Goal: Transaction & Acquisition: Purchase product/service

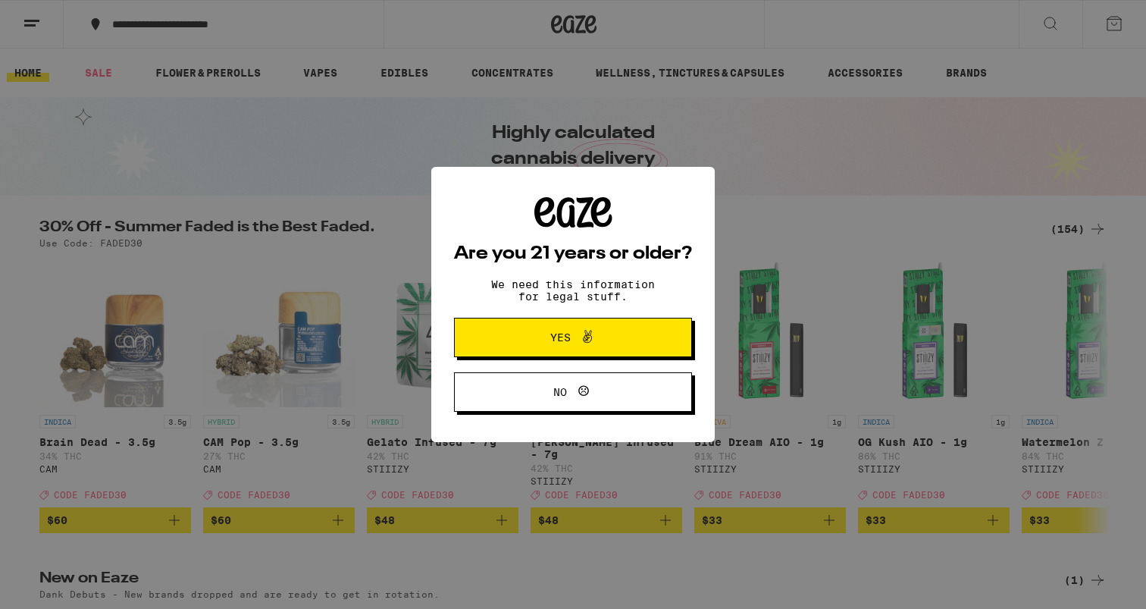
click at [650, 333] on button "Yes" at bounding box center [573, 337] width 238 height 39
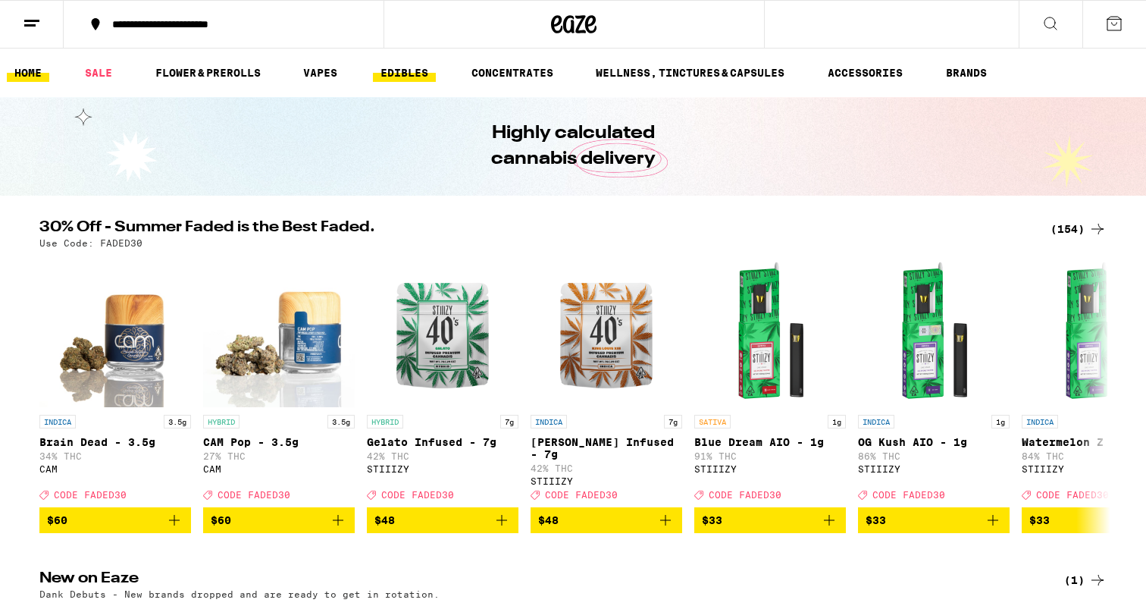
click at [424, 68] on link "EDIBLES" at bounding box center [404, 73] width 63 height 18
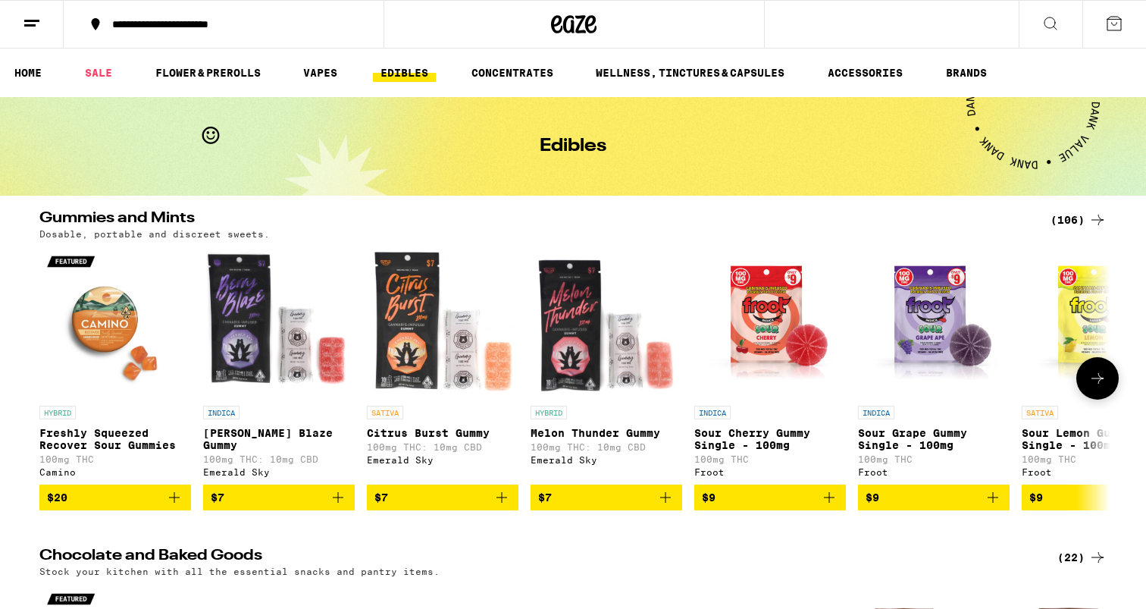
click at [1108, 387] on button at bounding box center [1098, 378] width 42 height 42
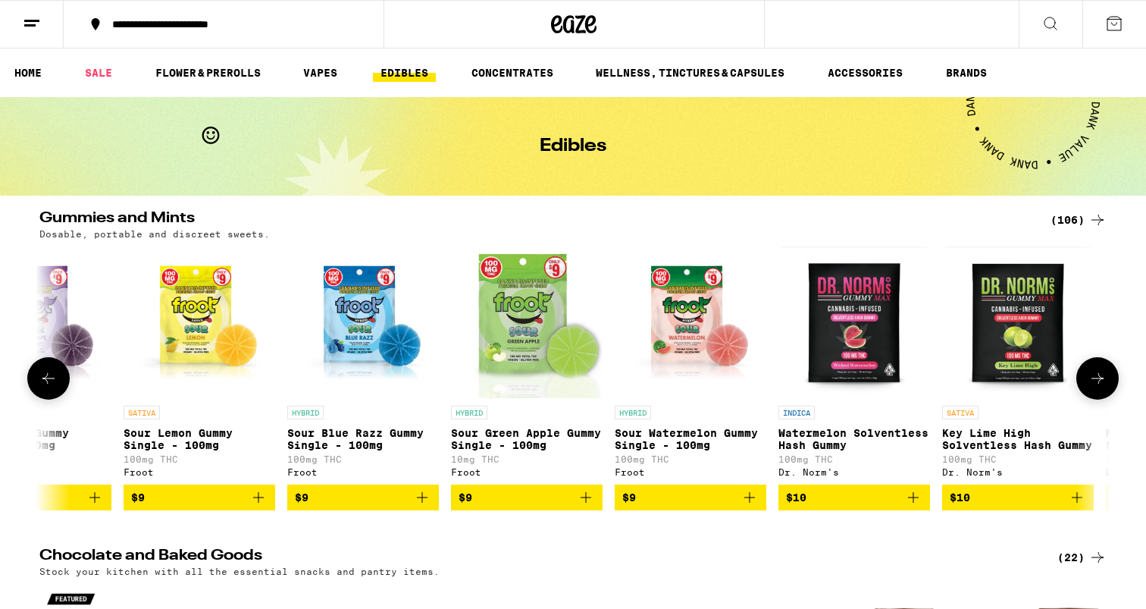
scroll to position [0, 902]
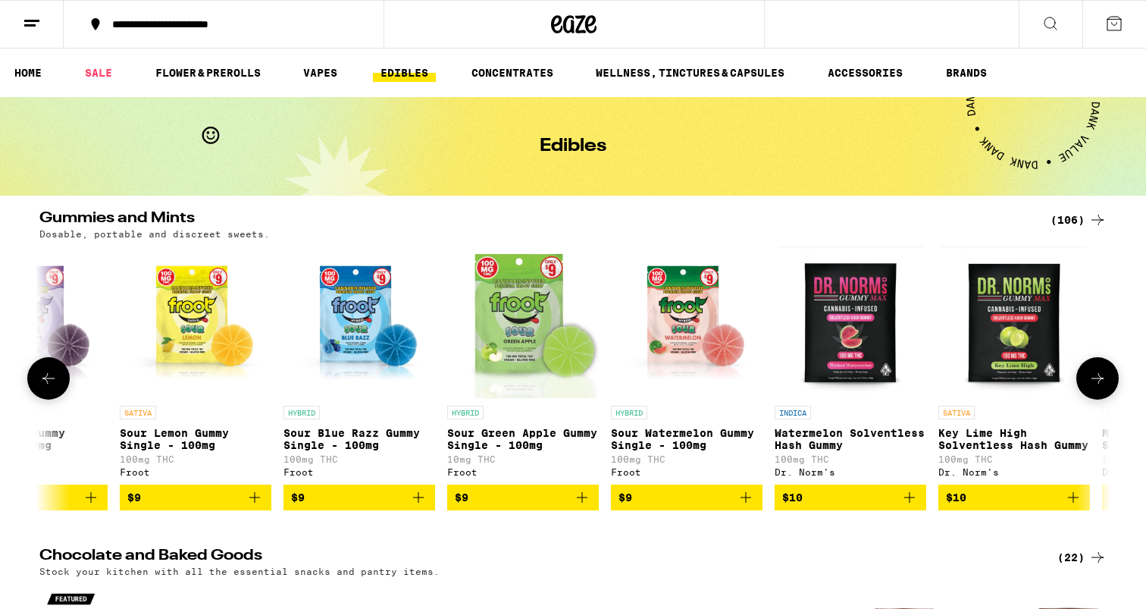
click at [1105, 382] on icon at bounding box center [1098, 378] width 18 height 18
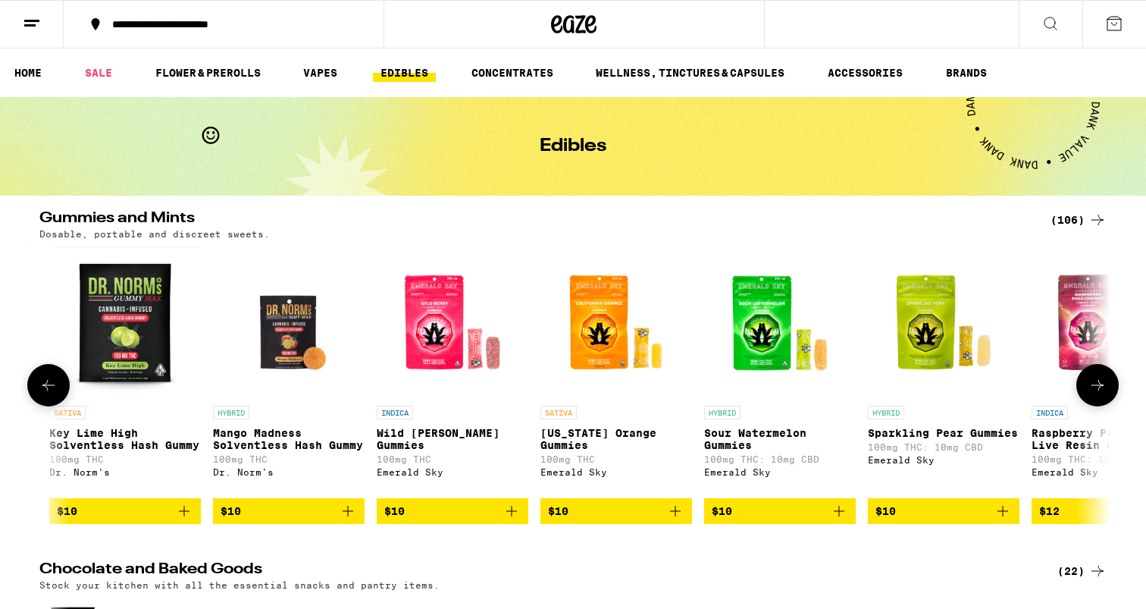
scroll to position [0, 1804]
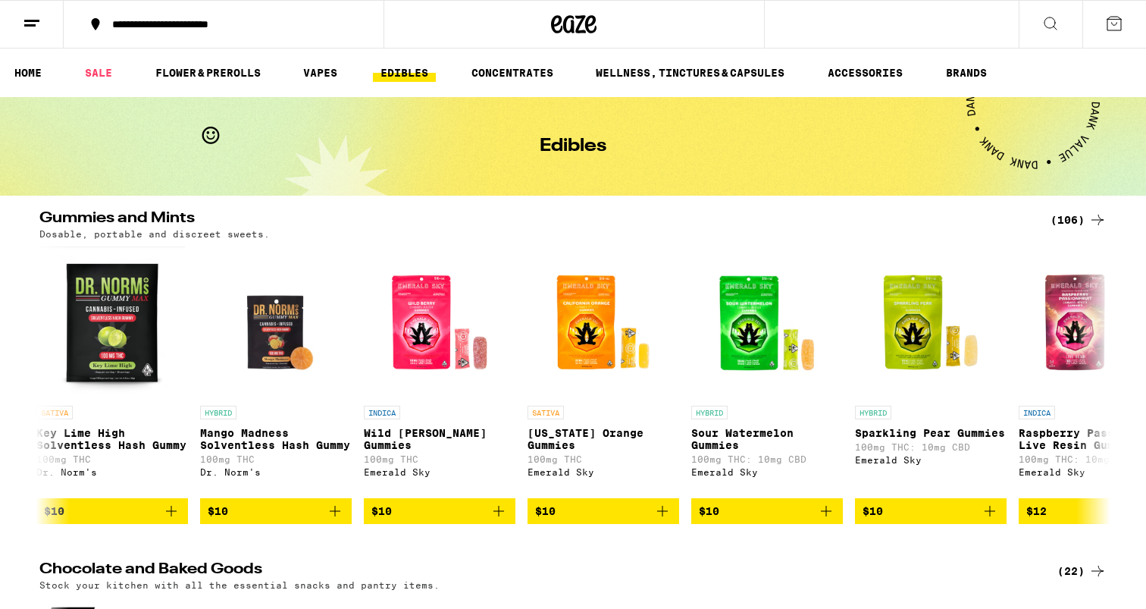
click at [1071, 223] on div "(106)" at bounding box center [1079, 220] width 56 height 18
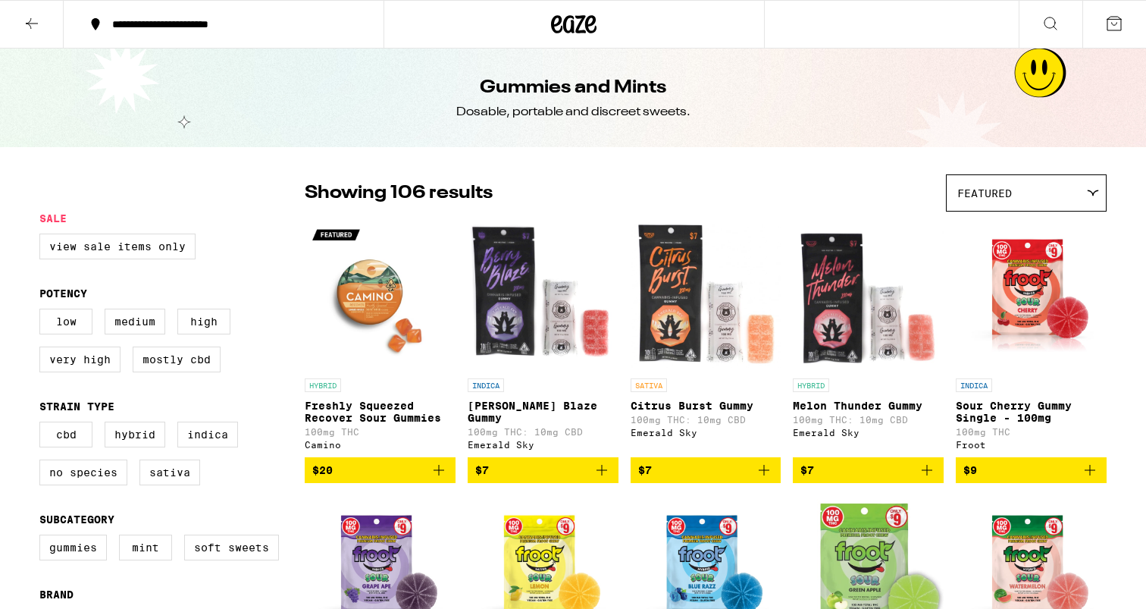
click at [1009, 185] on div "Featured" at bounding box center [1026, 193] width 159 height 36
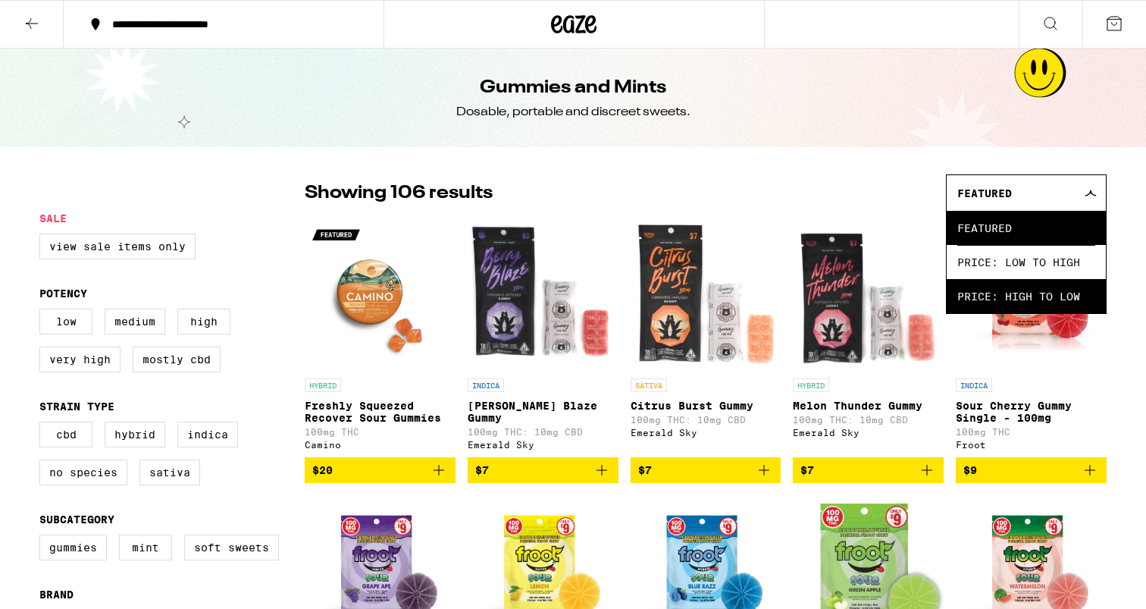
click at [1015, 299] on span "Price: High to Low" at bounding box center [1027, 296] width 138 height 34
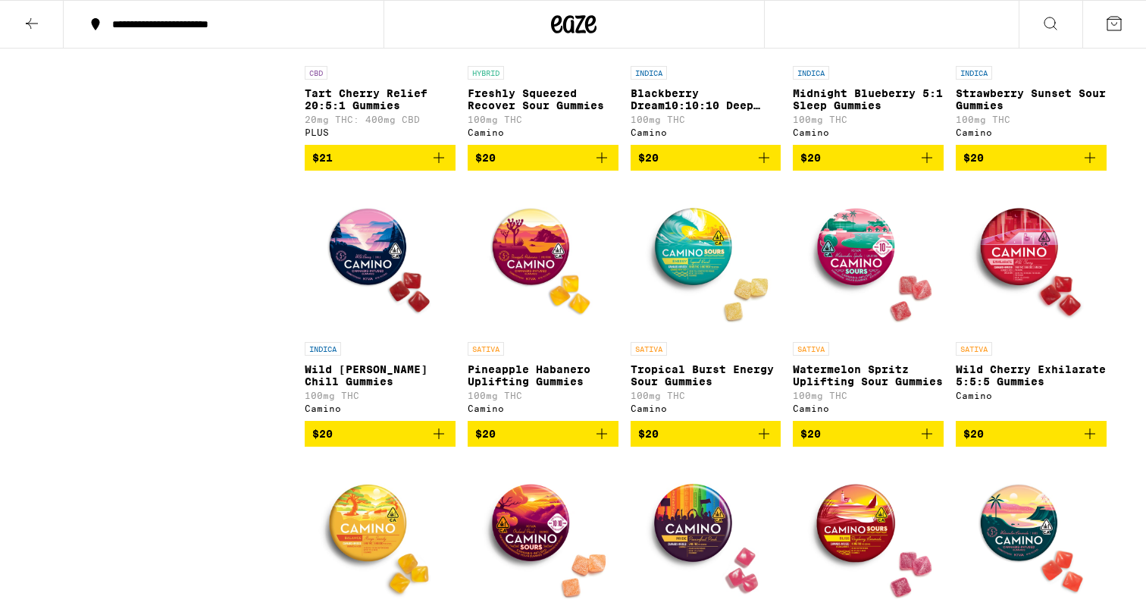
scroll to position [1754, 0]
